Goal: Task Accomplishment & Management: Manage account settings

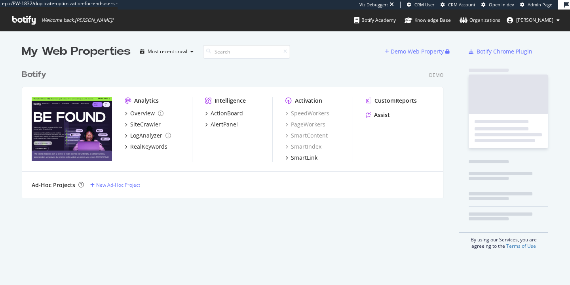
scroll to position [279, 558]
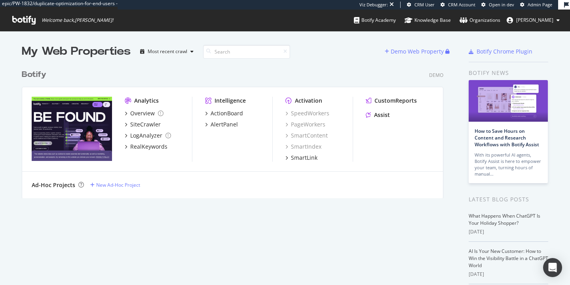
click at [41, 77] on div "Botify" at bounding box center [34, 74] width 25 height 11
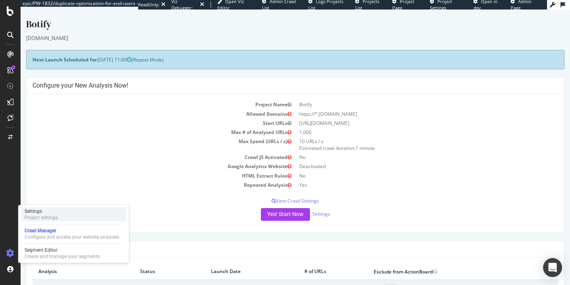
click at [61, 209] on div "Settings Project settings" at bounding box center [73, 214] width 104 height 14
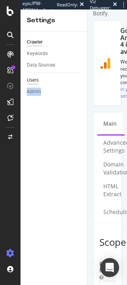
click at [32, 79] on div "Users" at bounding box center [33, 80] width 12 height 8
